Goal: Task Accomplishment & Management: Manage account settings

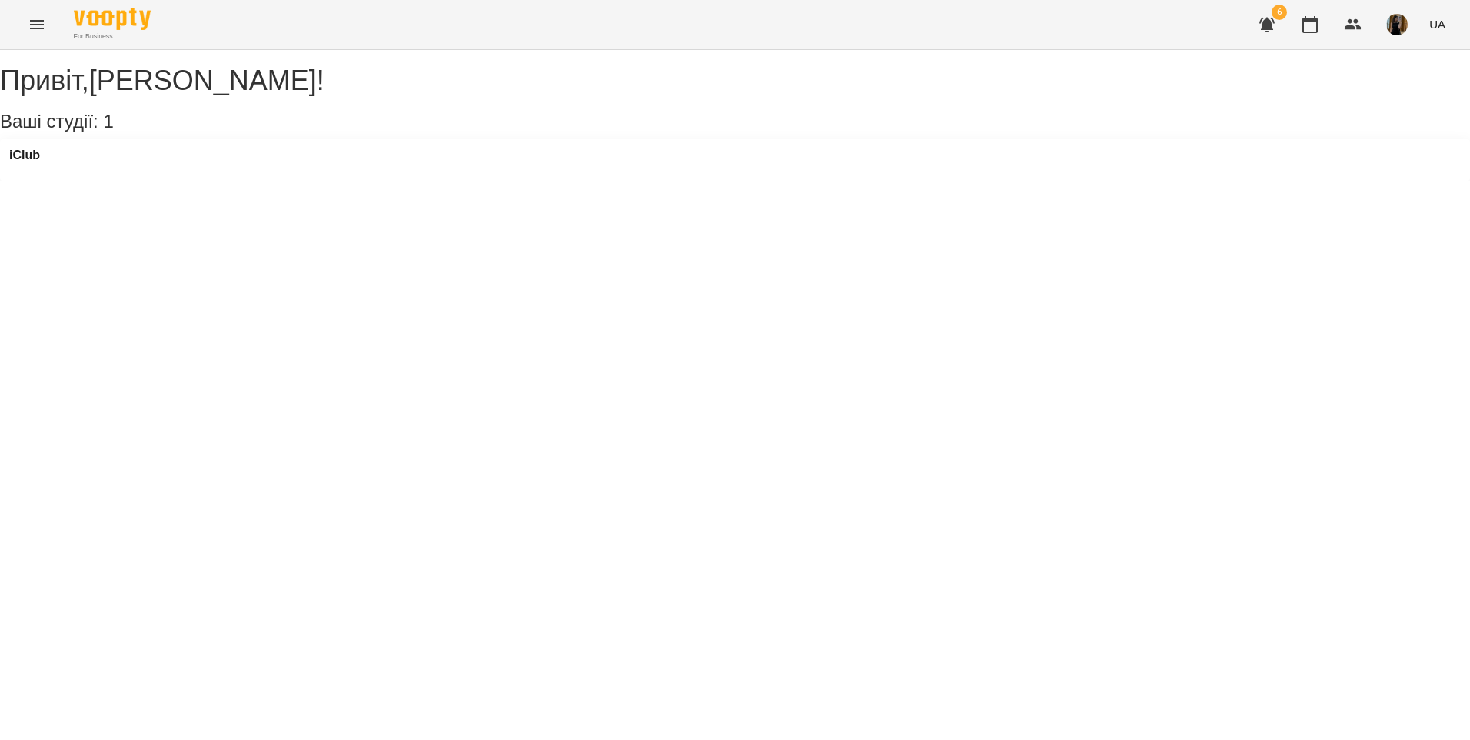
click at [45, 33] on icon "Menu" at bounding box center [37, 24] width 18 height 18
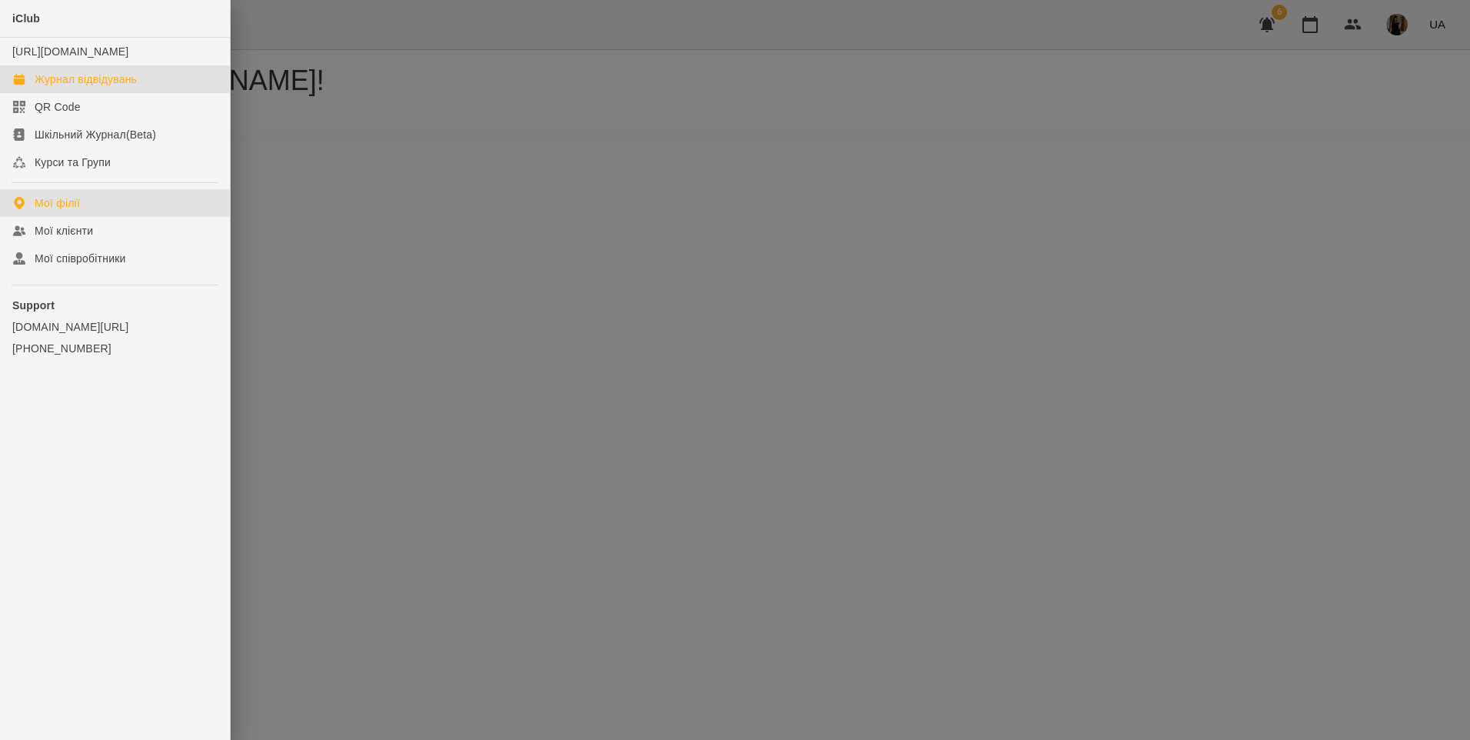
click at [63, 85] on link "Журнал відвідувань" at bounding box center [115, 79] width 230 height 28
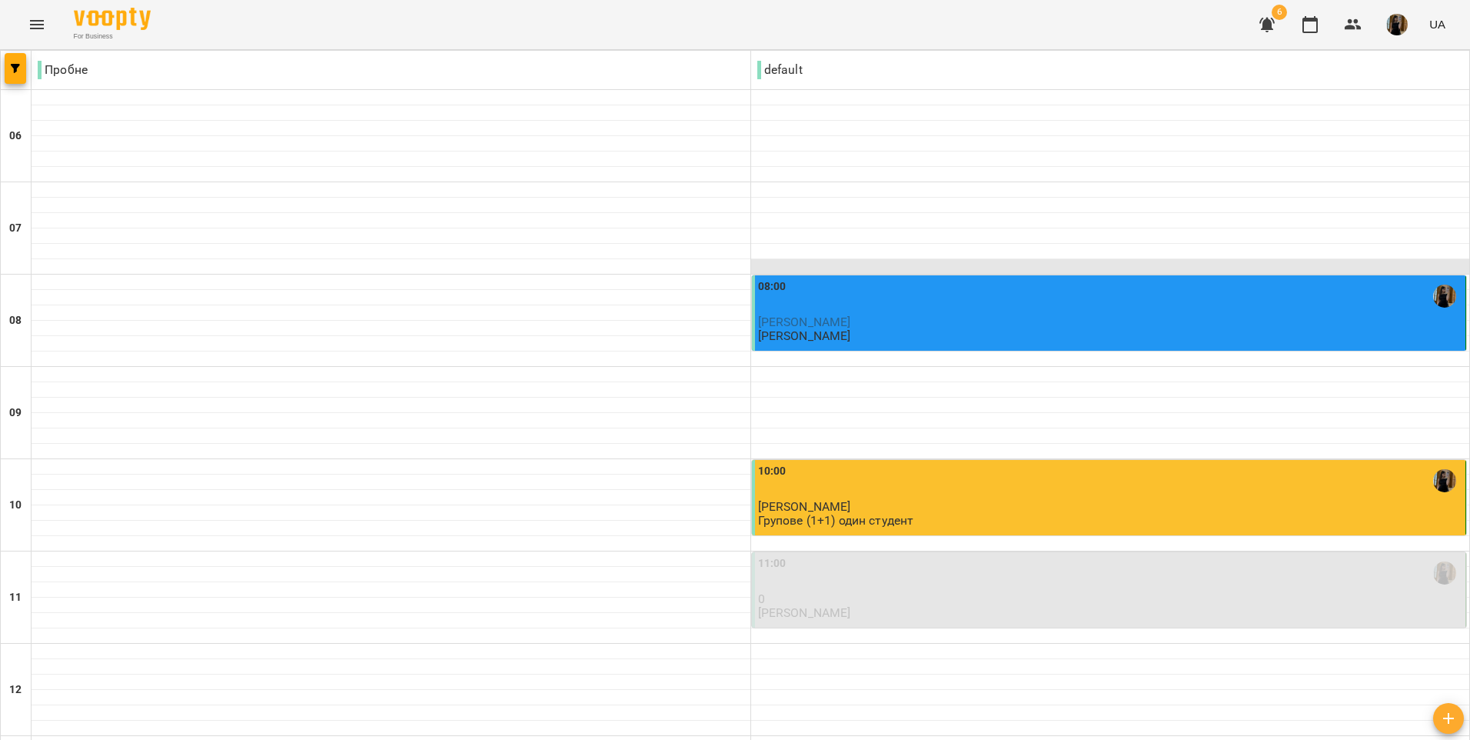
scroll to position [538, 0]
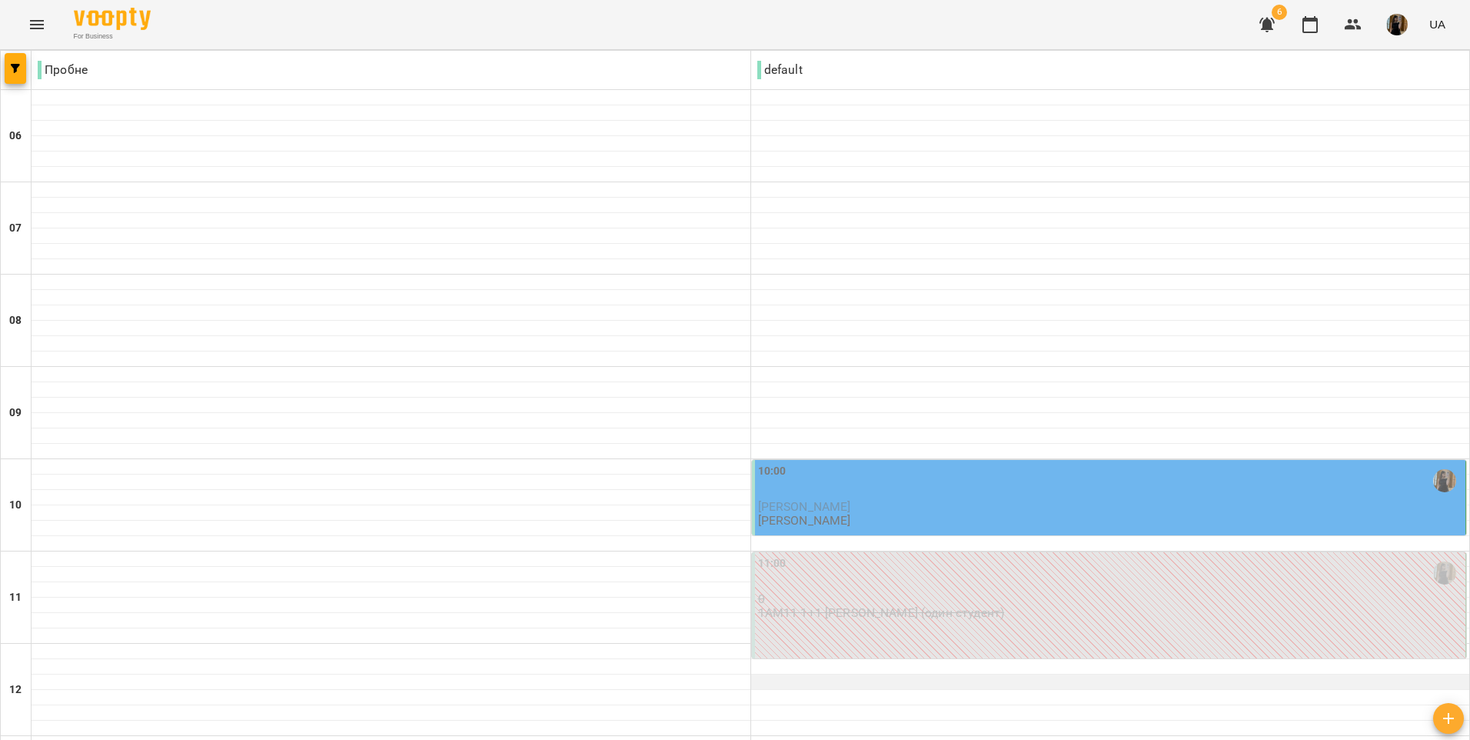
scroll to position [307, 0]
click at [876, 500] on p "[PERSON_NAME]" at bounding box center [1110, 506] width 705 height 13
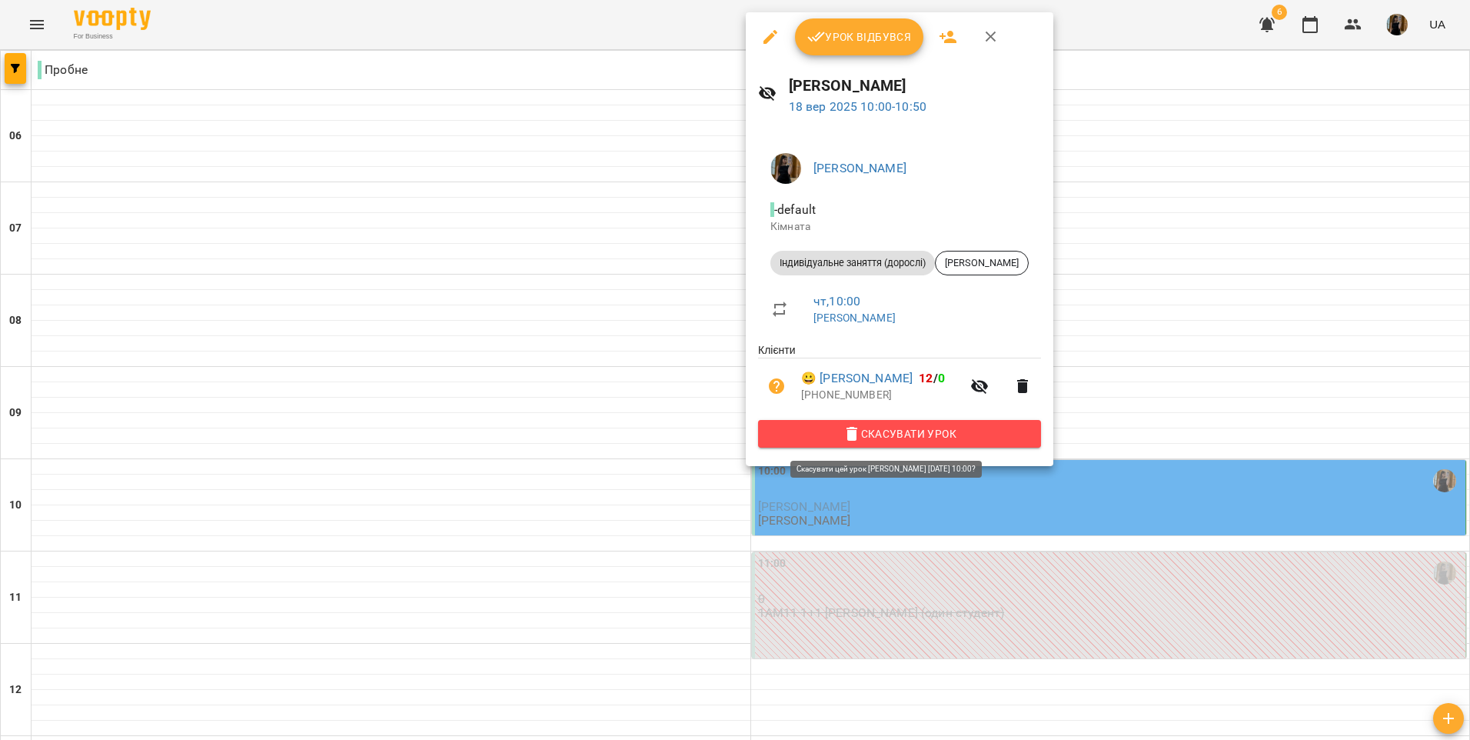
click at [934, 445] on button "Скасувати Урок" at bounding box center [899, 434] width 283 height 28
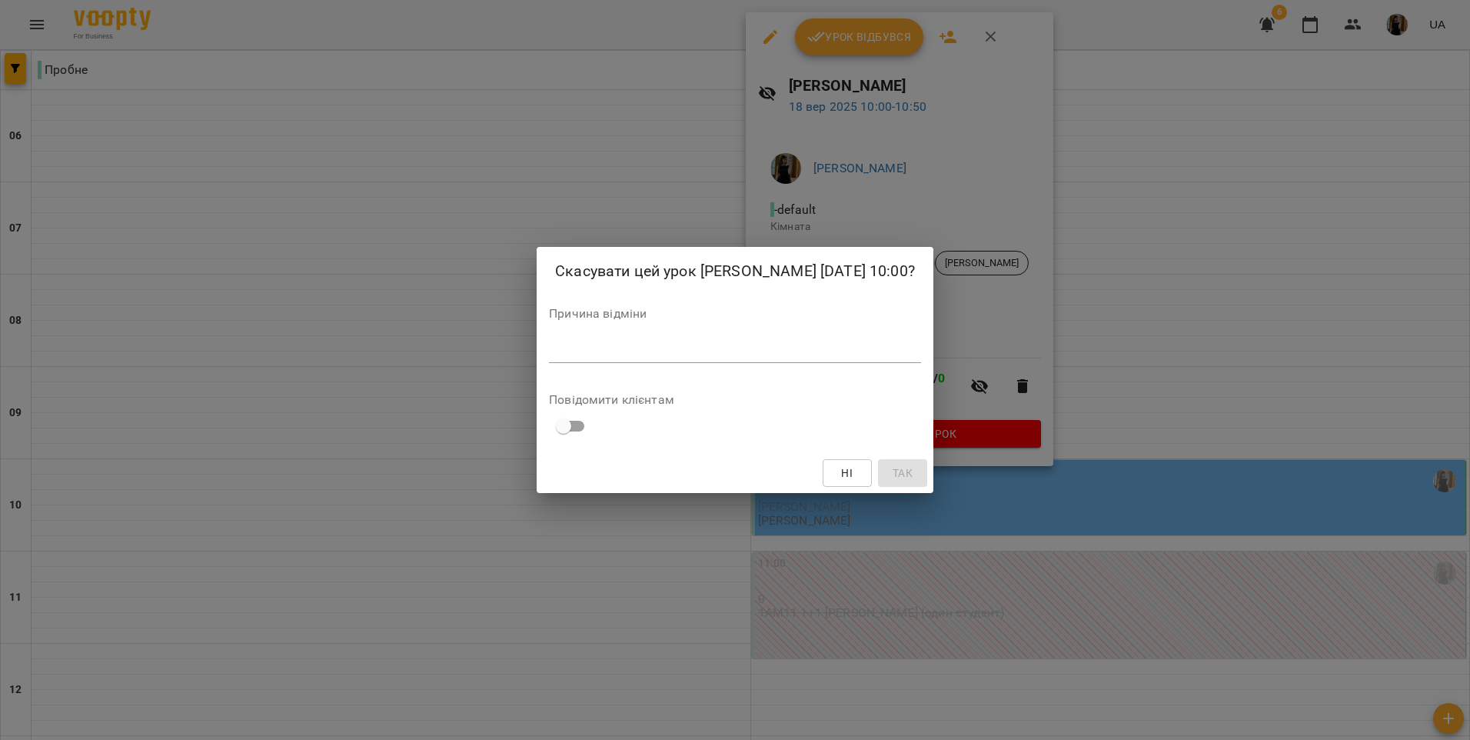
click at [716, 339] on div "*" at bounding box center [735, 350] width 372 height 25
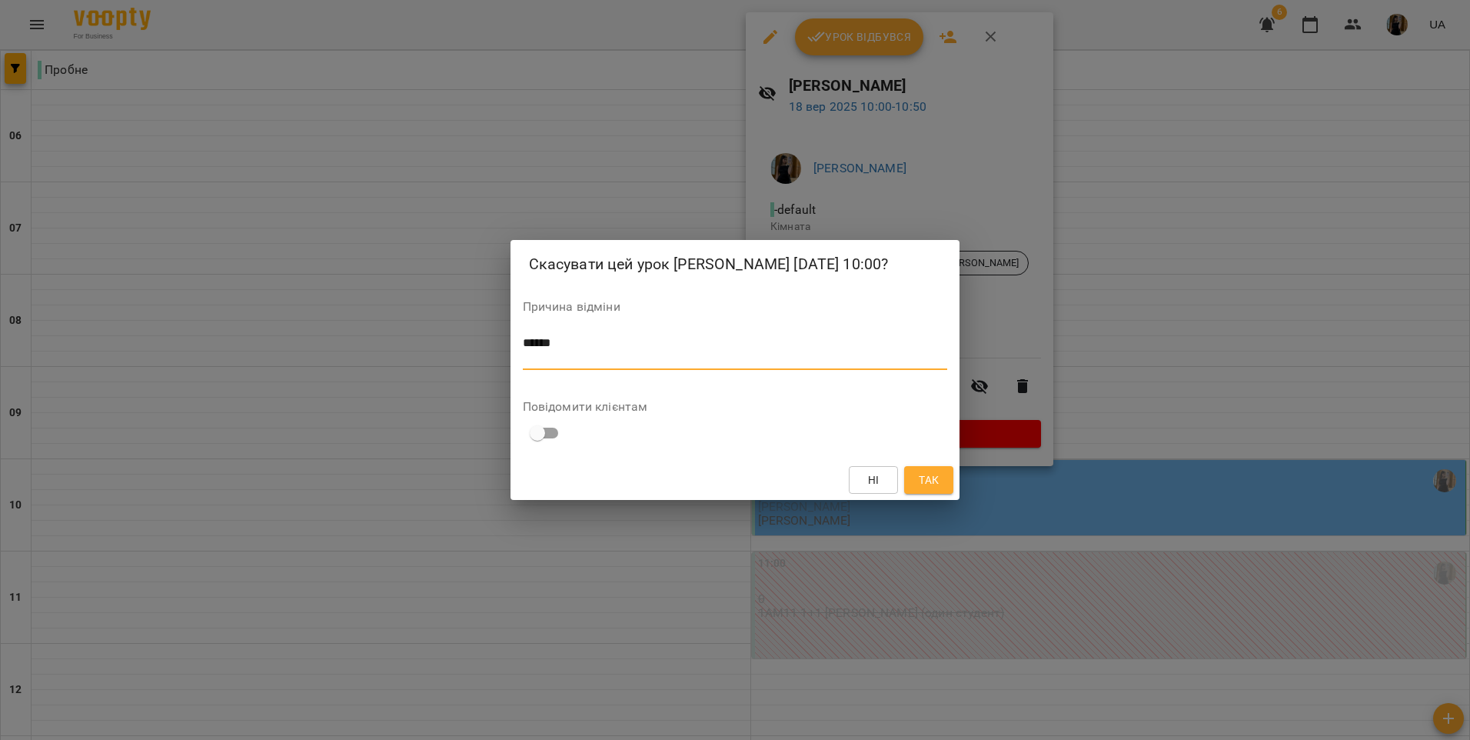
type textarea "*****"
click at [934, 483] on span "Так" at bounding box center [929, 479] width 20 height 18
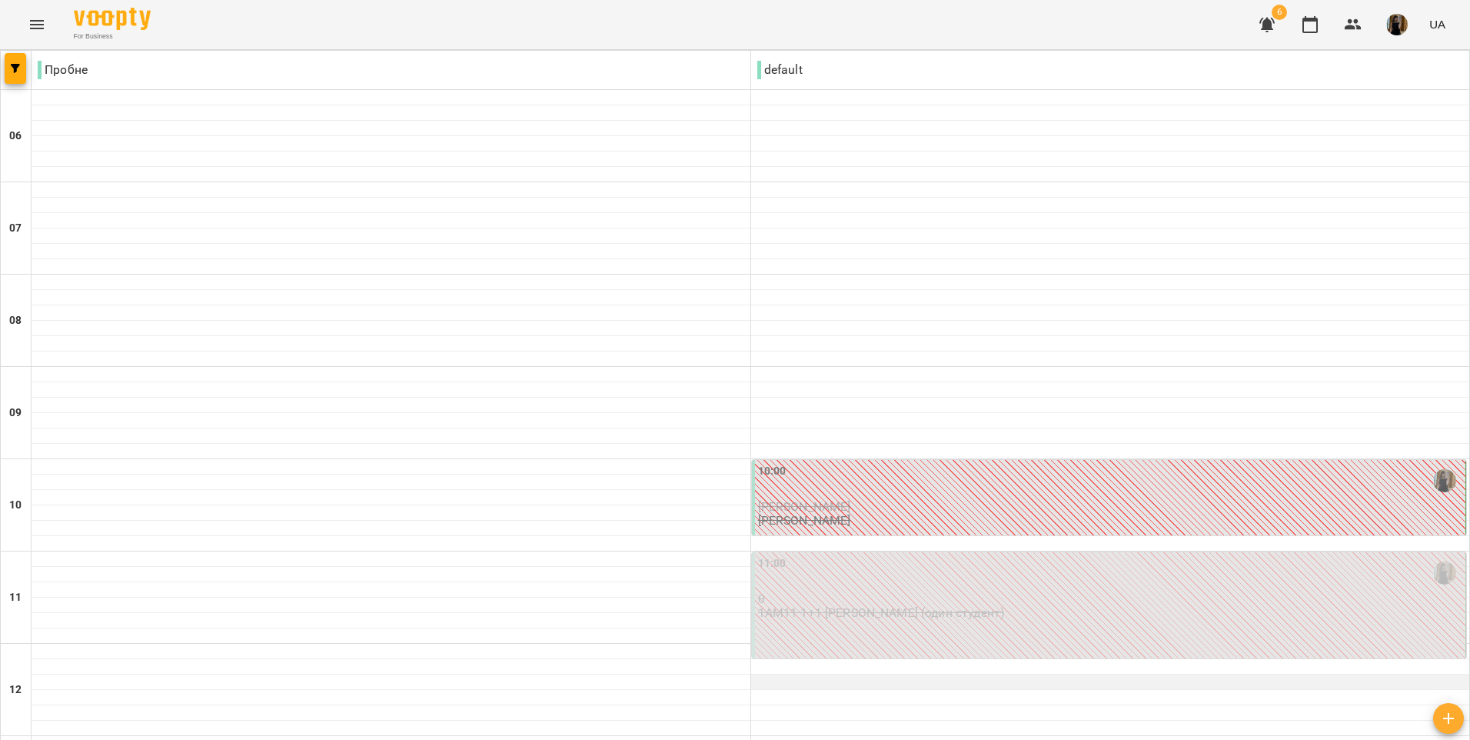
scroll to position [846, 0]
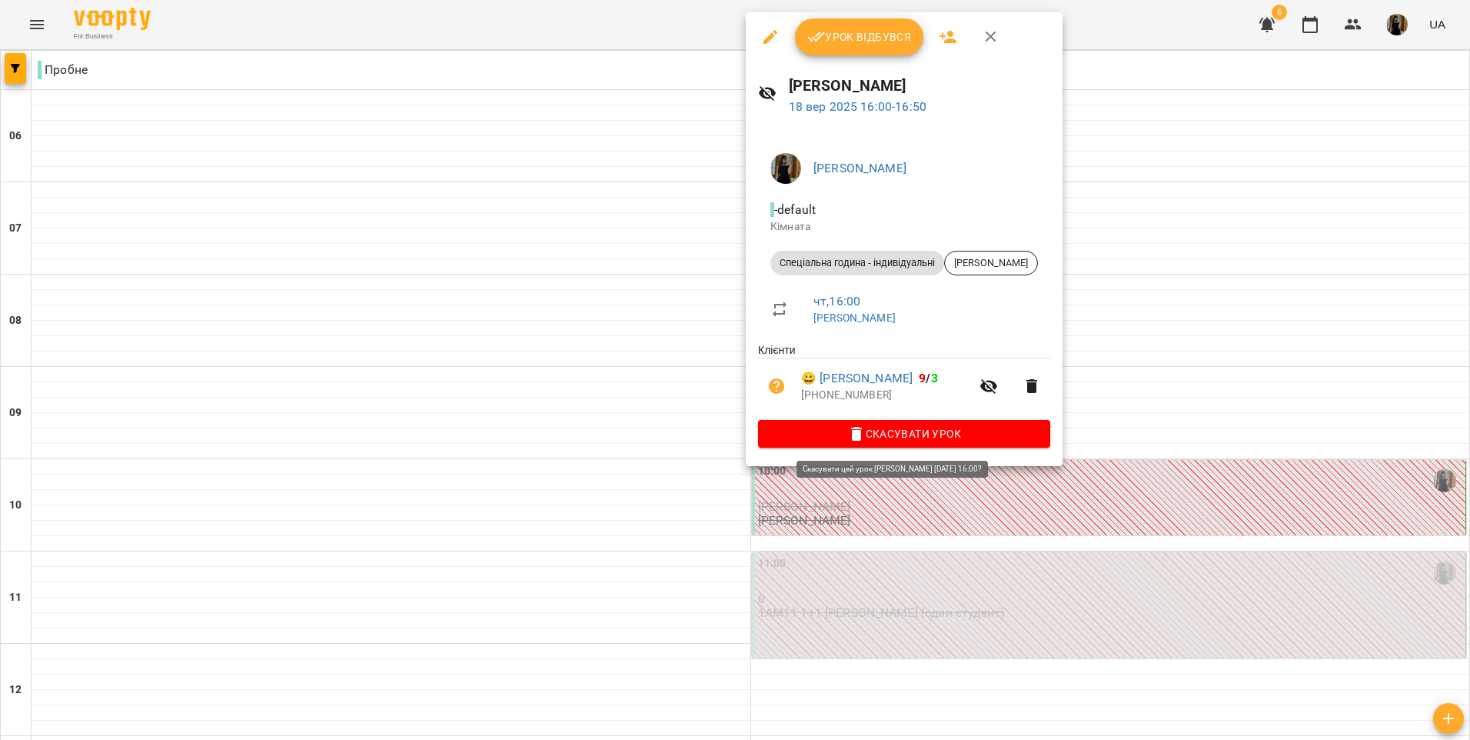
click at [927, 437] on span "Скасувати Урок" at bounding box center [904, 433] width 268 height 18
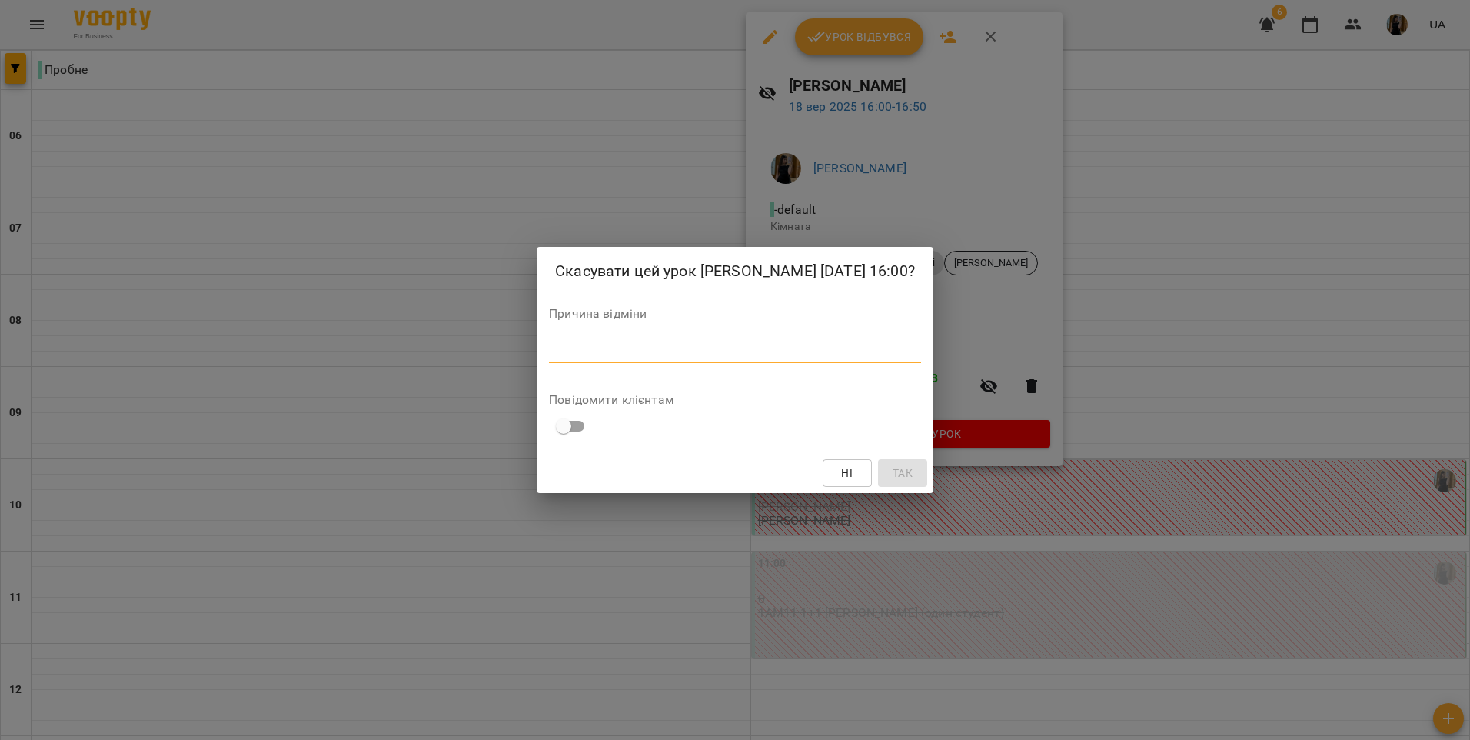
click at [629, 351] on textarea at bounding box center [735, 350] width 372 height 15
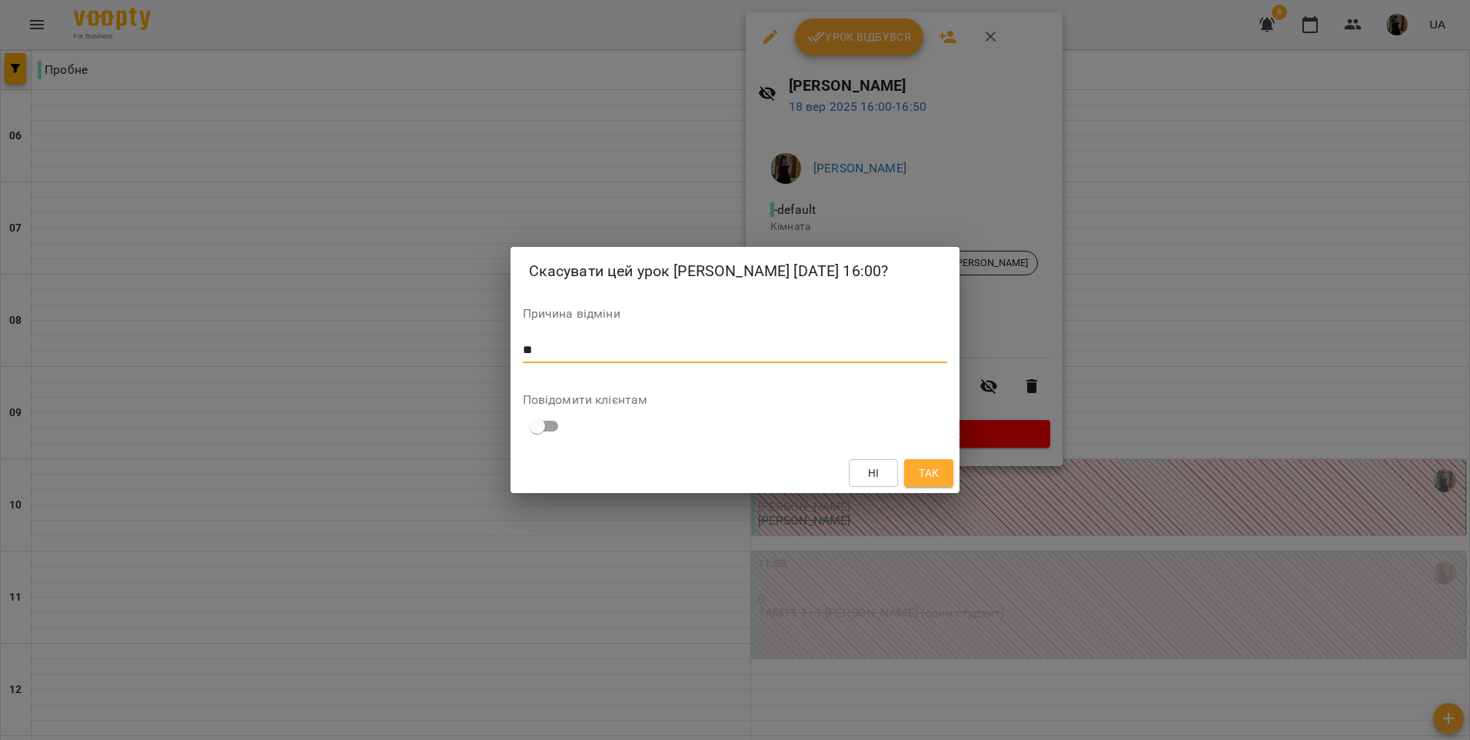
type textarea "*"
type textarea "*********"
click at [936, 457] on div "Ні Так" at bounding box center [735, 473] width 450 height 40
click at [929, 472] on span "Так" at bounding box center [929, 473] width 20 height 18
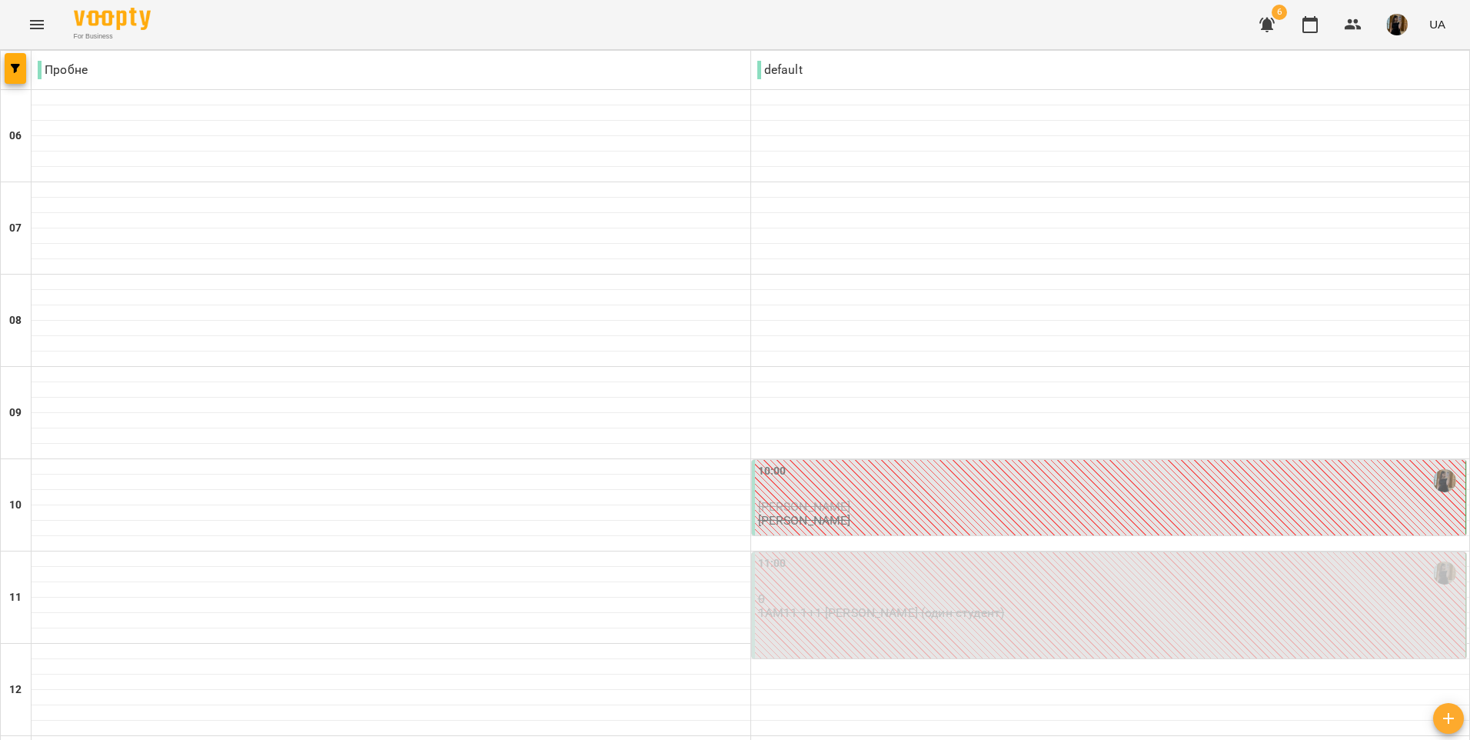
scroll to position [231, 0]
click at [1053, 592] on p "0" at bounding box center [1110, 598] width 705 height 13
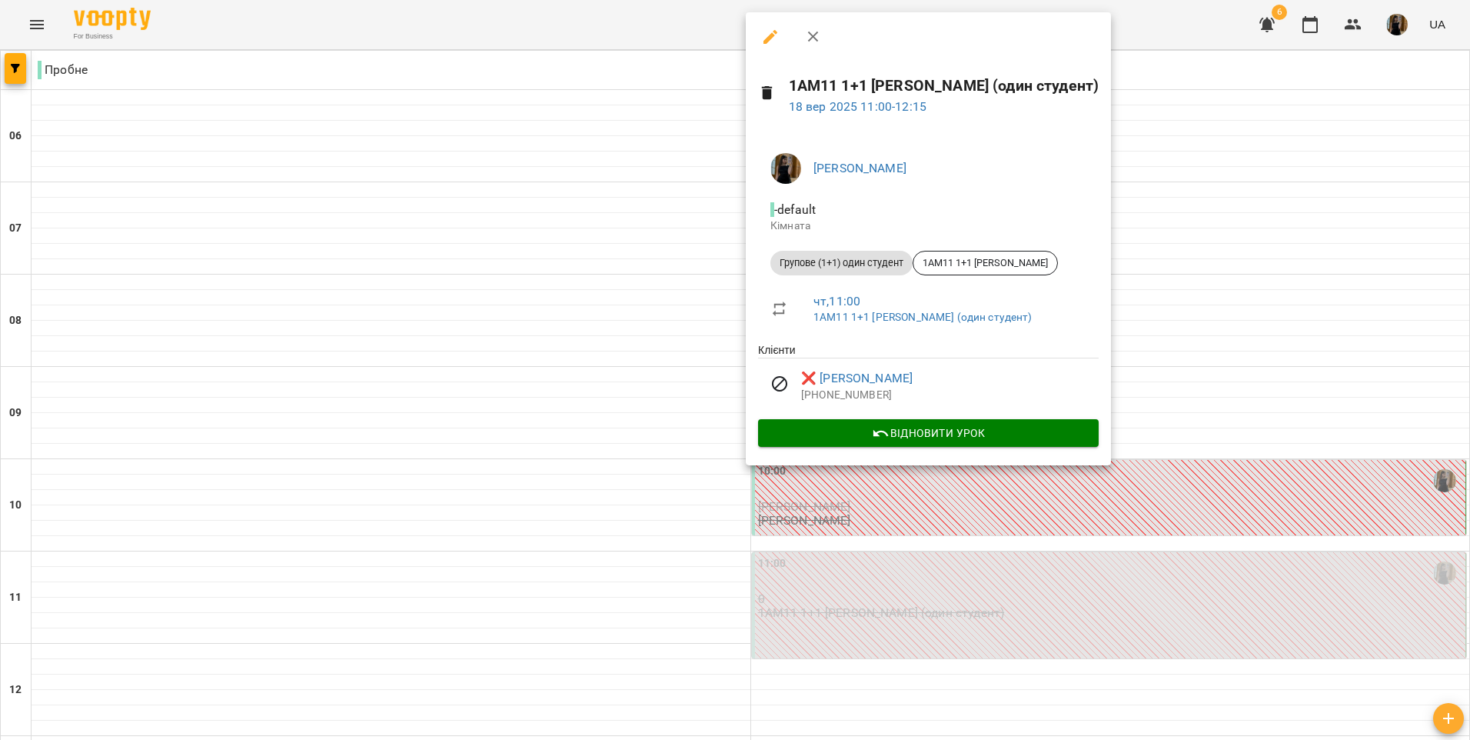
click at [984, 546] on div at bounding box center [735, 370] width 1470 height 740
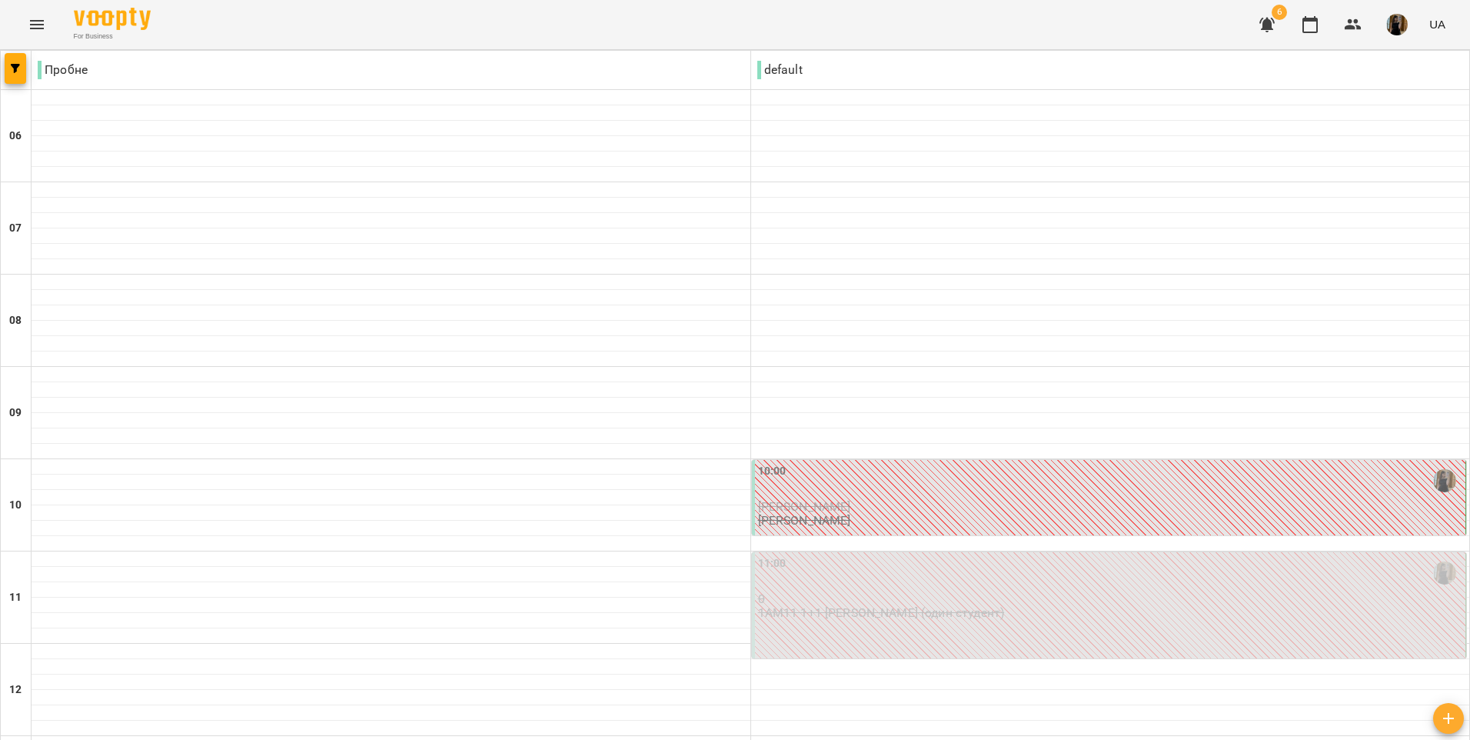
click at [1000, 463] on div "10:00" at bounding box center [1110, 480] width 705 height 35
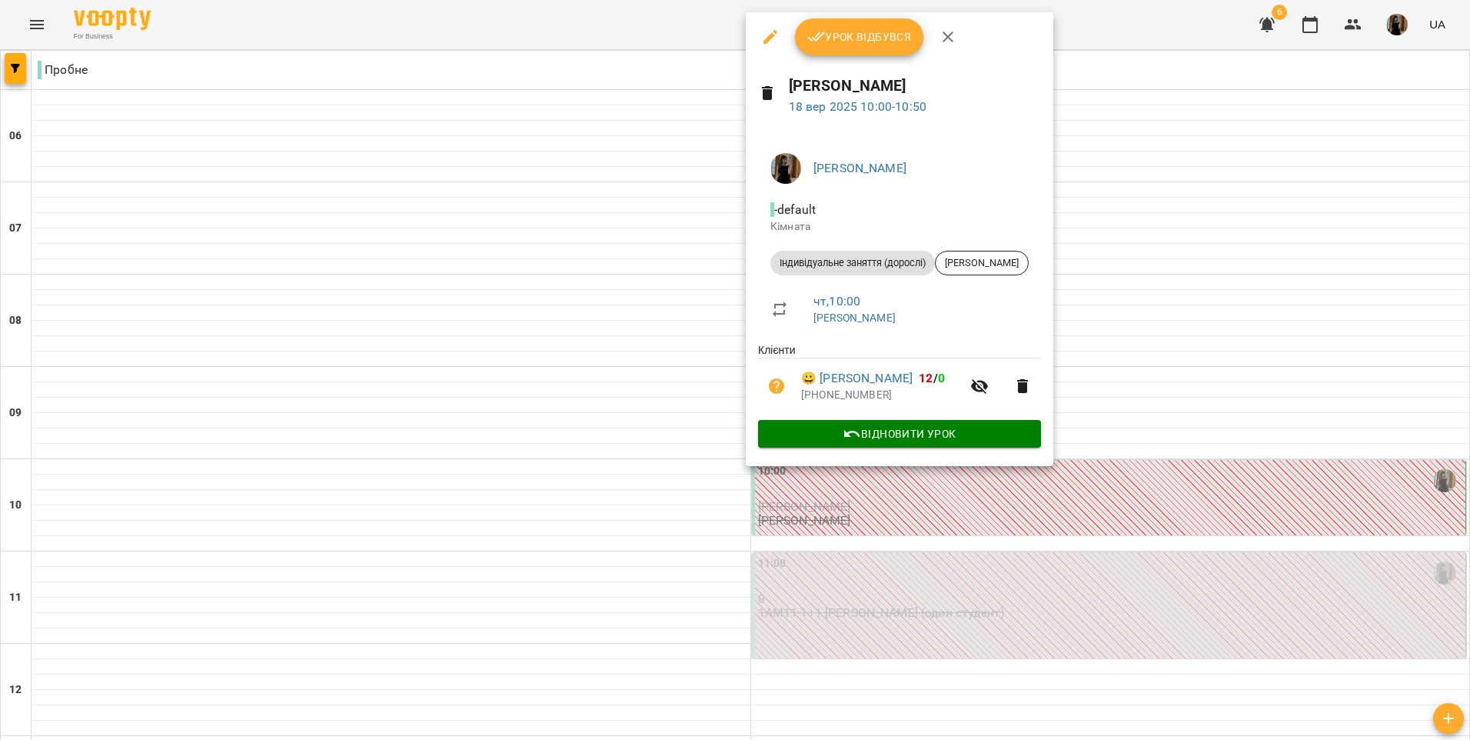
click at [1069, 548] on div at bounding box center [735, 370] width 1470 height 740
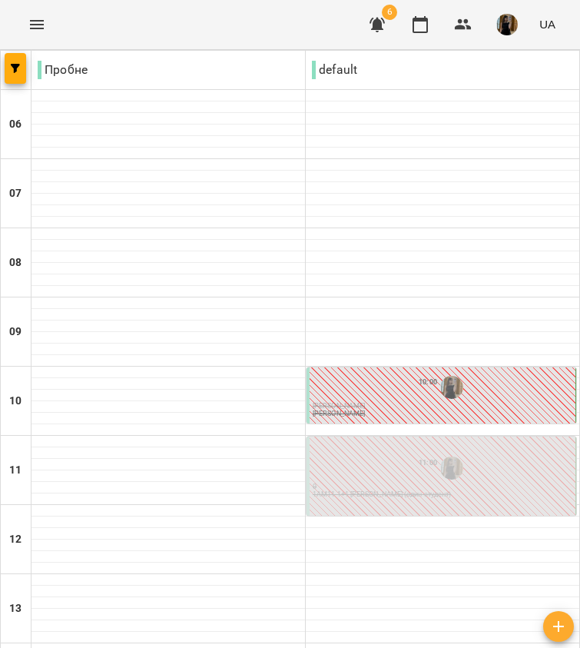
scroll to position [704, 0]
